Goal: Find specific page/section: Find specific page/section

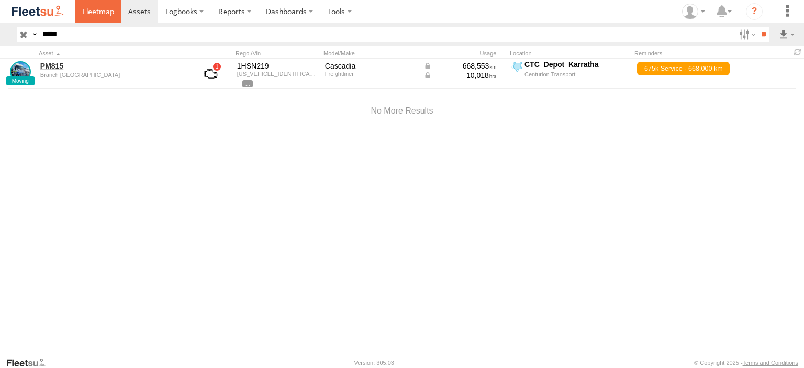
click at [89, 10] on span at bounding box center [98, 11] width 31 height 10
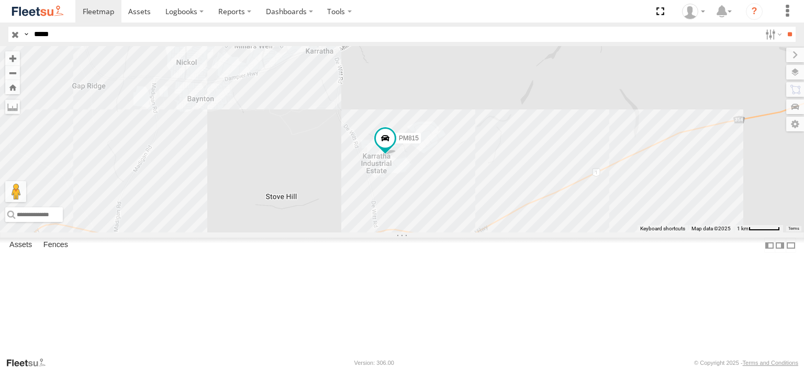
click at [89, 33] on input "*****" at bounding box center [395, 34] width 731 height 15
type input "**"
click at [784, 27] on input "**" at bounding box center [790, 34] width 12 height 15
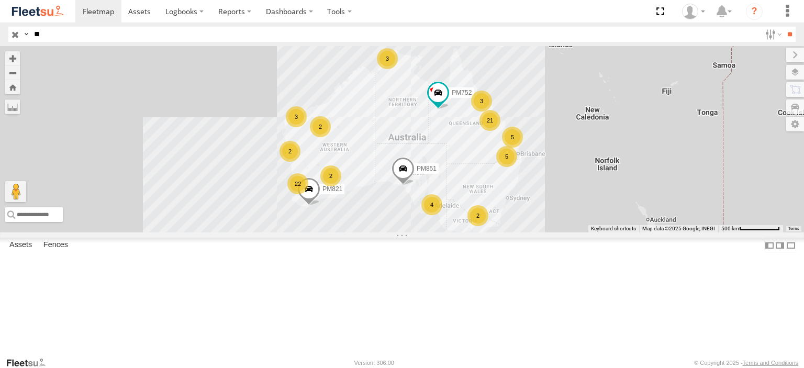
click at [292, 194] on div "22" at bounding box center [297, 183] width 21 height 21
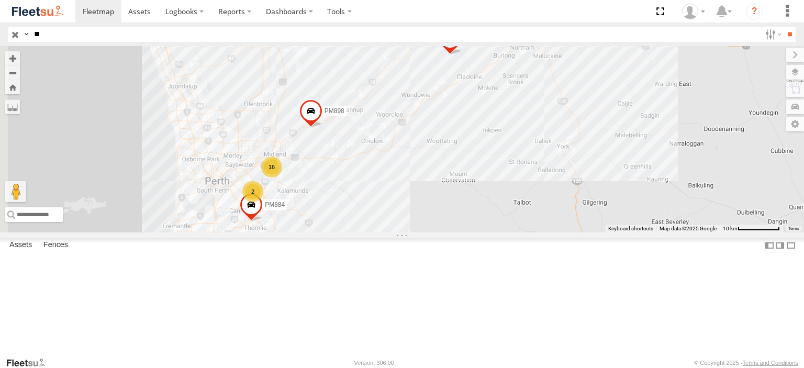
drag, startPoint x: 228, startPoint y: 266, endPoint x: 389, endPoint y: 254, distance: 161.6
click at [389, 232] on div "PM752 PM821 PM851 16 PM884 2 PM889 PM898 PM734" at bounding box center [402, 139] width 804 height 186
click at [272, 177] on div "16" at bounding box center [271, 166] width 21 height 21
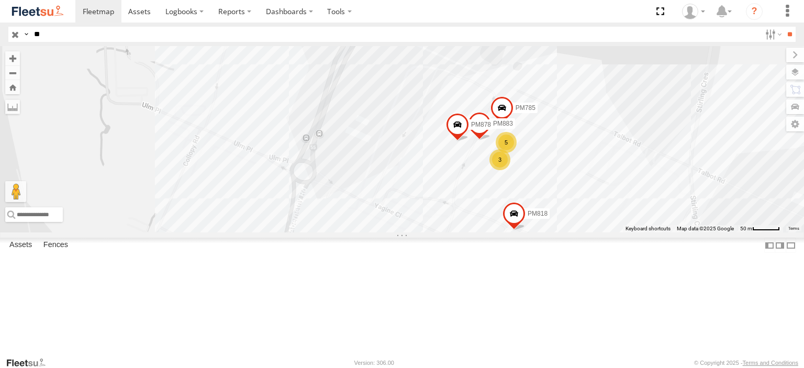
click at [276, 71] on div "PM752 PM821 PM851 PM884 PM889 PM898 PM734 3 5 PM785 3 PM883 PM878 PM784 PM818" at bounding box center [402, 139] width 804 height 186
click at [291, 26] on span at bounding box center [289, 11] width 23 height 28
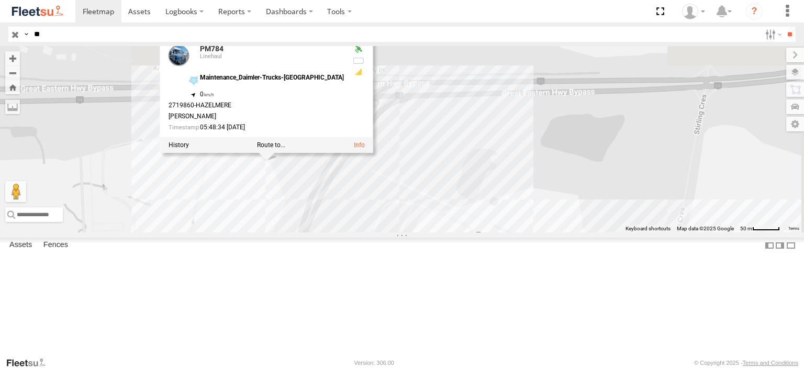
drag, startPoint x: 283, startPoint y: 131, endPoint x: 259, endPoint y: 271, distance: 142.2
click at [259, 232] on div "PM752 PM821 PM851 PM884 PM889 PM898 PM734 3 5 PM785 3 PM883 PM878 PM784 PM818 P…" at bounding box center [402, 139] width 804 height 186
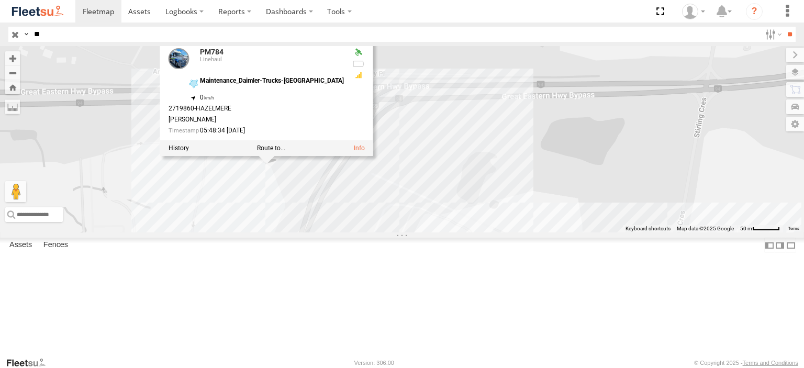
click at [460, 216] on div "PM752 PM821 PM851 PM884 PM889 PM898 PM734 3 5 PM785 3 PM883 PM878 PM784 PM818 P…" at bounding box center [402, 139] width 804 height 186
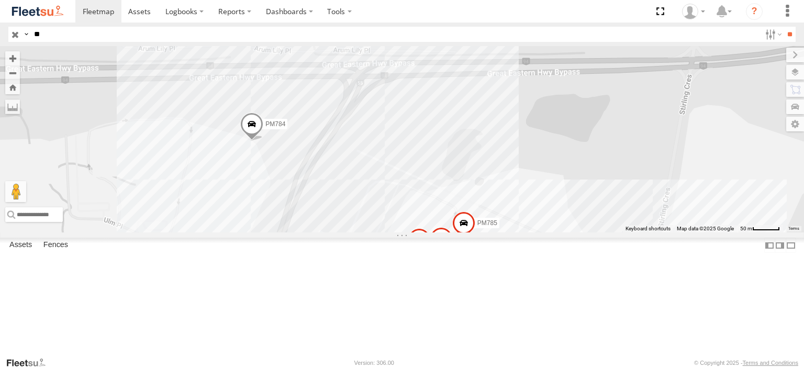
drag, startPoint x: 500, startPoint y: 200, endPoint x: 463, endPoint y: 144, distance: 66.9
click at [464, 146] on div "PM752 PM821 PM851 PM884 PM889 PM898 PM734 3 5 PM785 3 PM883 PM878 PM784 PM818" at bounding box center [402, 139] width 804 height 186
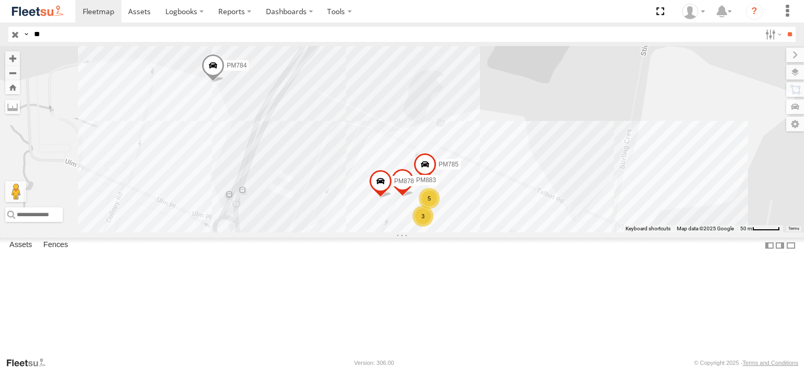
click at [432, 209] on div "5" at bounding box center [429, 198] width 21 height 21
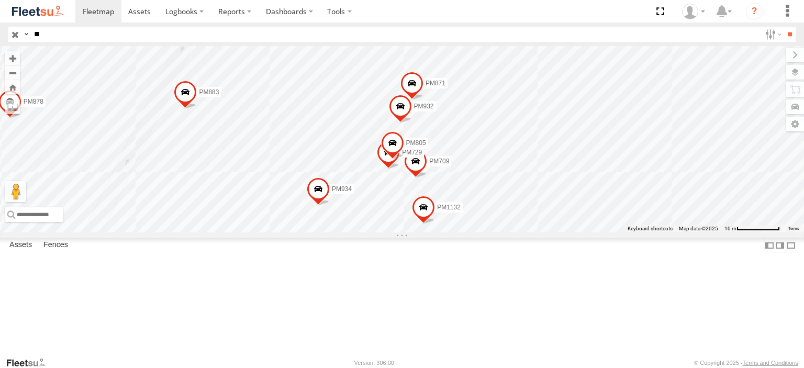
click at [694, 232] on div "PM752 PM821 PM851 PM884 PM889 PM898 PM734 PM785 PM883 PM878 PM784 PM818 PM907 P…" at bounding box center [402, 139] width 804 height 186
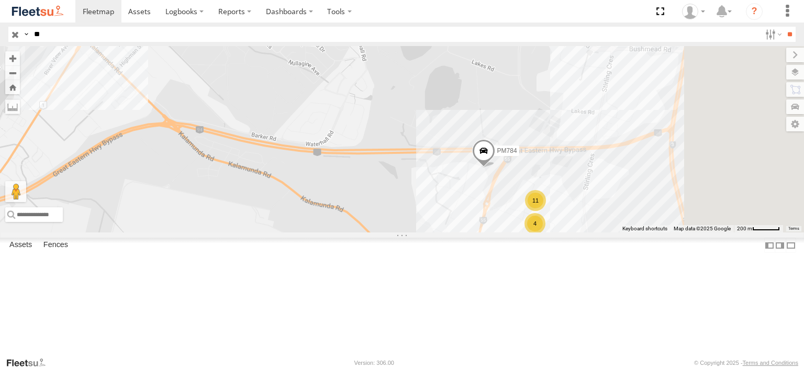
drag, startPoint x: 505, startPoint y: 255, endPoint x: 391, endPoint y: 281, distance: 116.6
click at [391, 232] on div "PM752 PM821 PM851 PM884 PM889 PM898 PM734 PM784 11 4" at bounding box center [402, 139] width 804 height 186
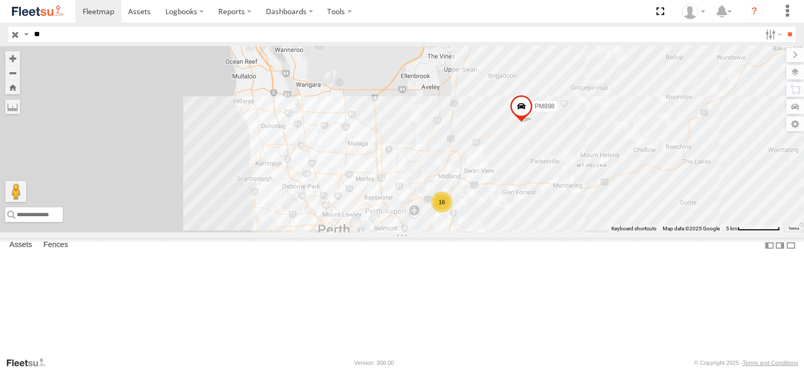
drag, startPoint x: 617, startPoint y: 230, endPoint x: 484, endPoint y: 293, distance: 147.3
click at [488, 232] on div "PM752 PM821 PM851 PM884 PM889 PM898 PM734 16 2" at bounding box center [402, 139] width 804 height 186
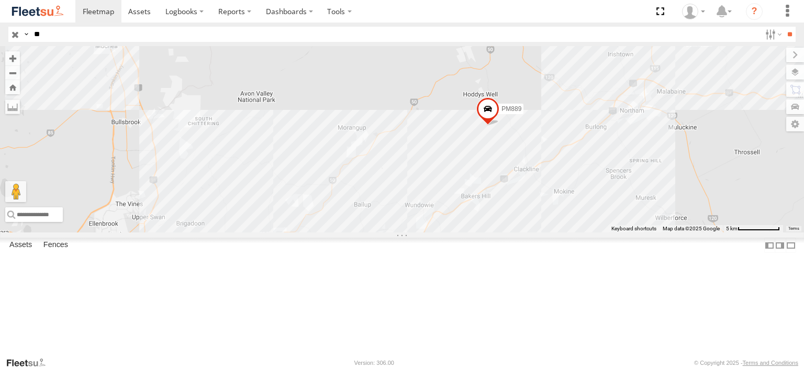
drag, startPoint x: 604, startPoint y: 259, endPoint x: 506, endPoint y: 285, distance: 101.2
click at [526, 232] on div "PM752 PM821 PM851 PM884 PM889 PM898 PM734 16 2" at bounding box center [402, 139] width 804 height 186
